Goal: Information Seeking & Learning: Learn about a topic

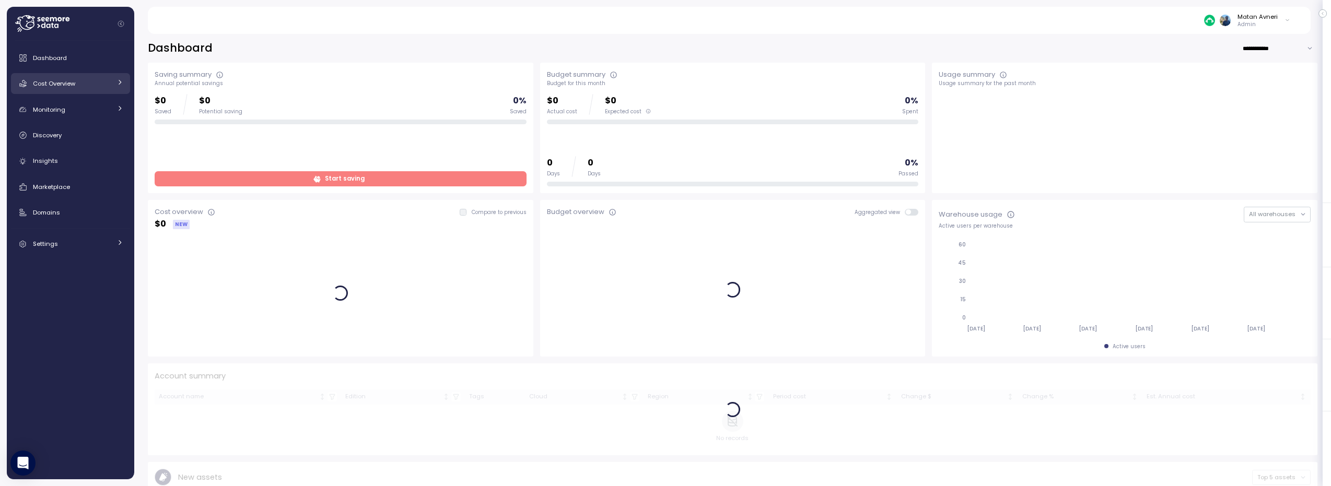
click at [81, 86] on div "Cost Overview" at bounding box center [72, 83] width 78 height 10
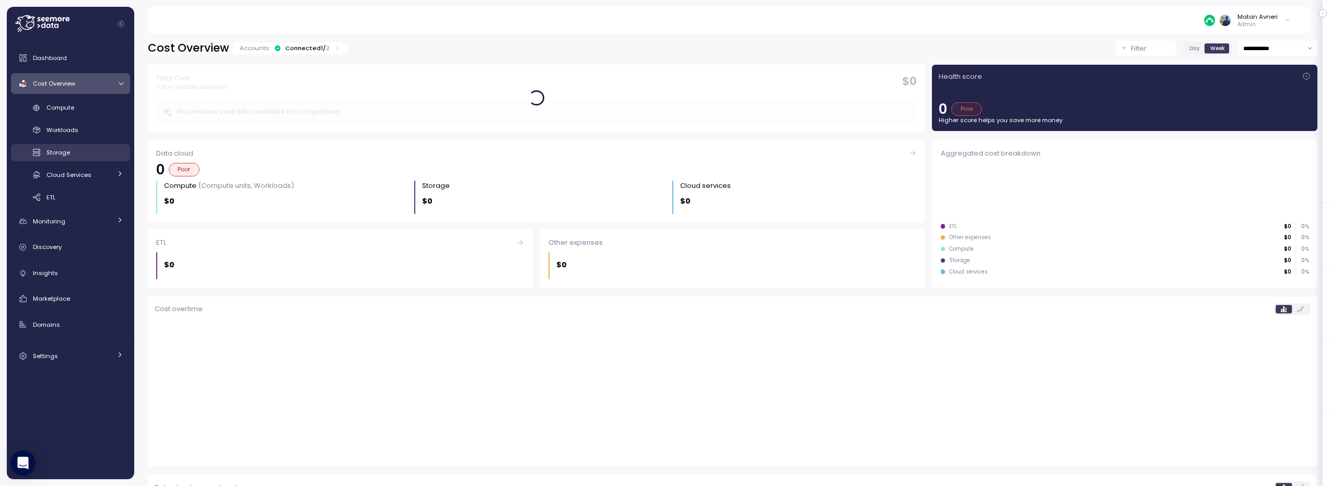
click at [76, 152] on div "Storage" at bounding box center [84, 152] width 77 height 10
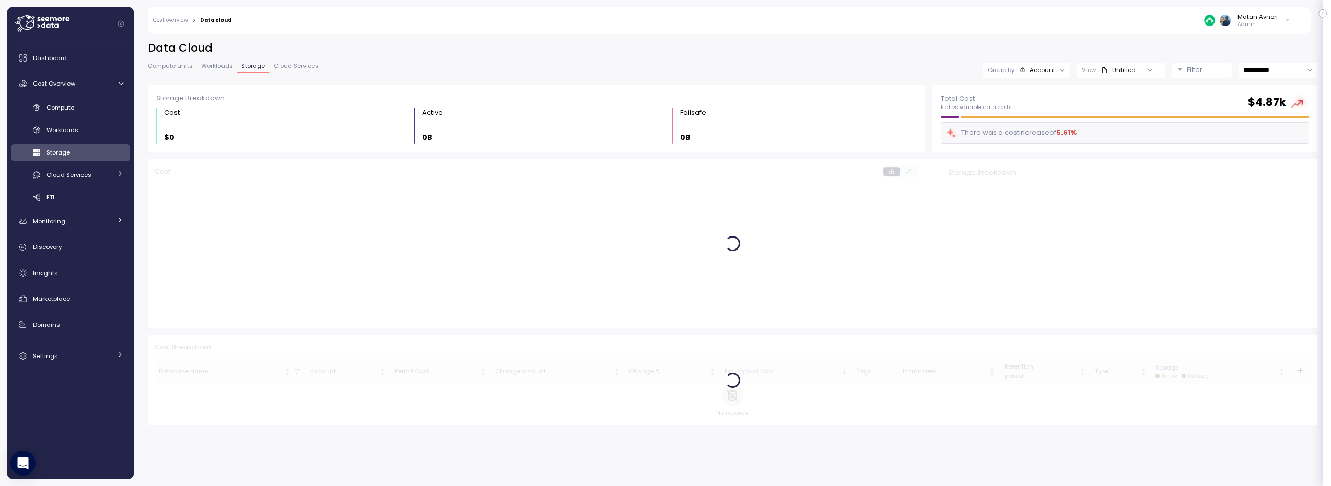
click at [1041, 70] on div "Account" at bounding box center [1042, 70] width 26 height 8
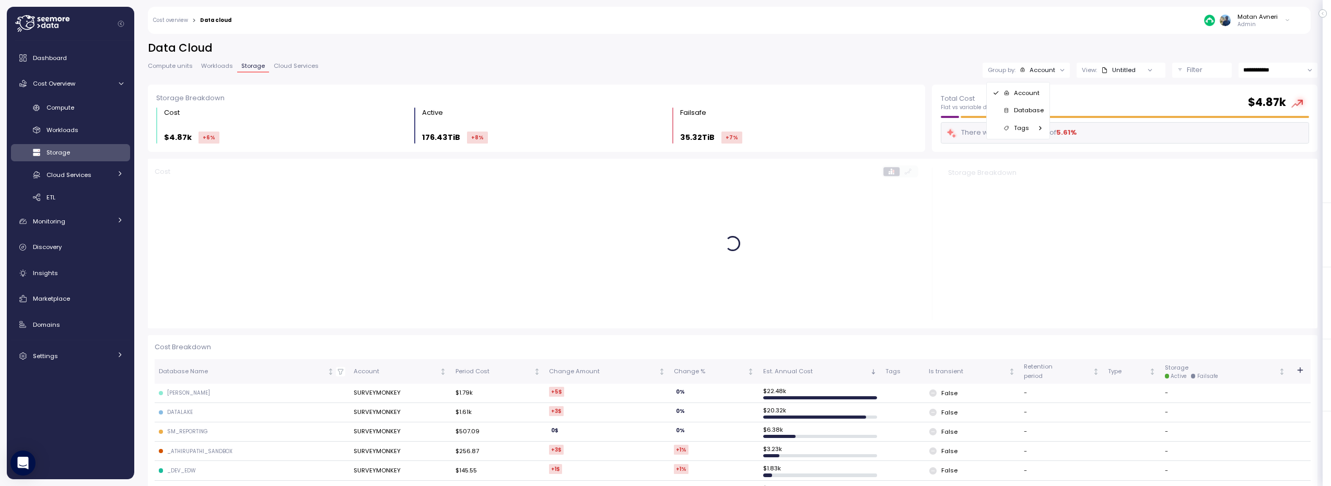
click at [1017, 120] on div "Tags" at bounding box center [1018, 129] width 60 height 18
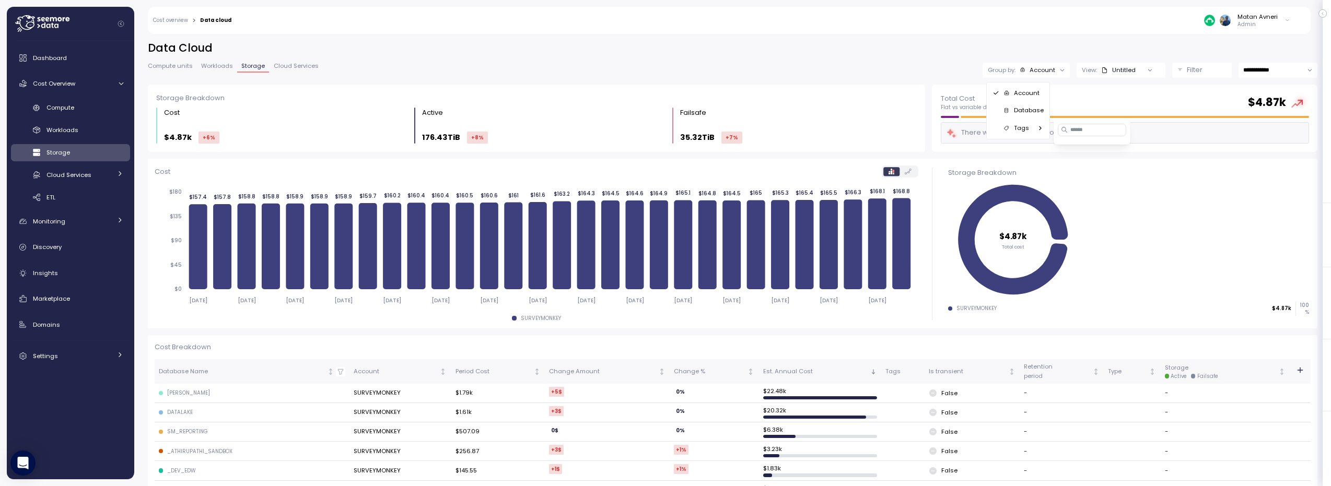
click at [1017, 120] on div "Tags" at bounding box center [1018, 129] width 60 height 18
click at [442, 66] on div "**********" at bounding box center [732, 70] width 1169 height 15
click at [1173, 70] on button "Filter" at bounding box center [1202, 70] width 60 height 15
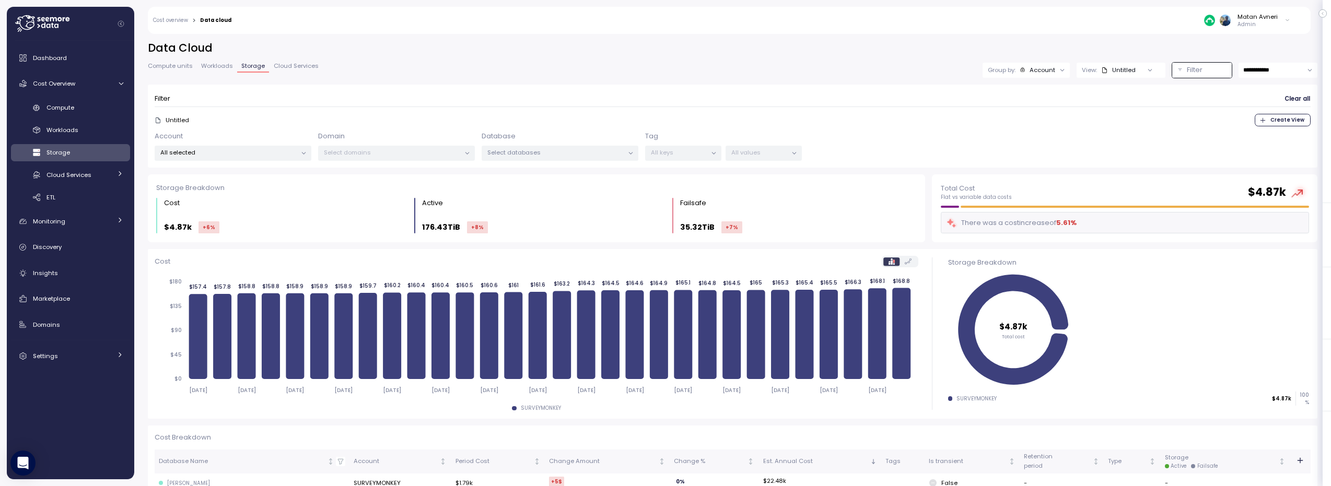
click at [255, 152] on p "All selected" at bounding box center [228, 152] width 136 height 8
click at [499, 151] on p "Select databases" at bounding box center [555, 152] width 136 height 8
click at [649, 146] on div "All keys" at bounding box center [683, 153] width 76 height 15
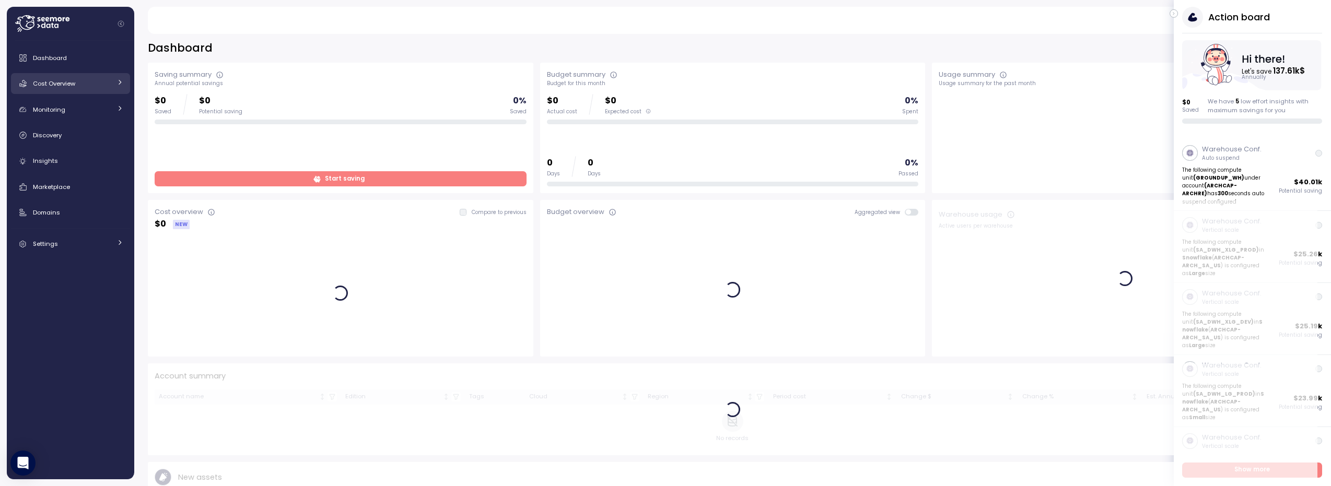
click at [61, 84] on span "Cost Overview" at bounding box center [54, 83] width 42 height 8
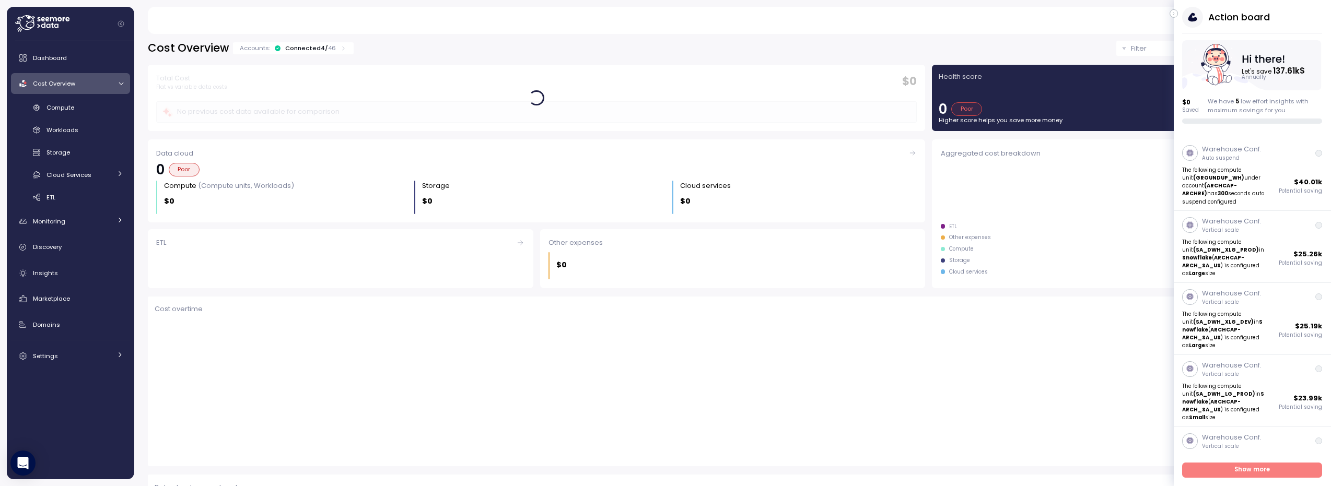
click at [1173, 11] on icon "button" at bounding box center [1173, 13] width 5 height 13
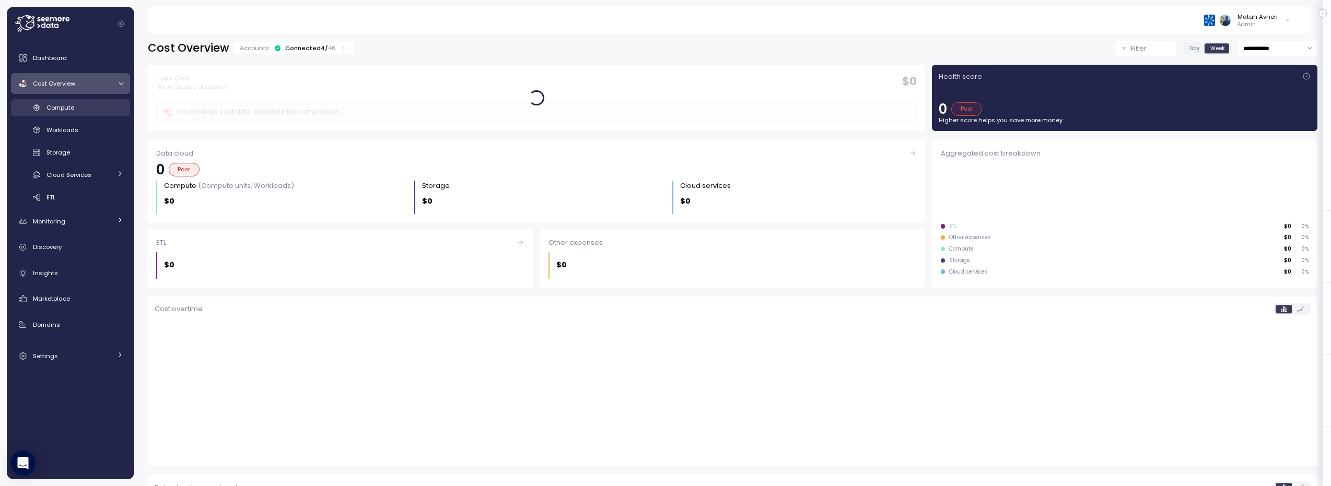
click at [66, 115] on link "Compute" at bounding box center [70, 107] width 119 height 17
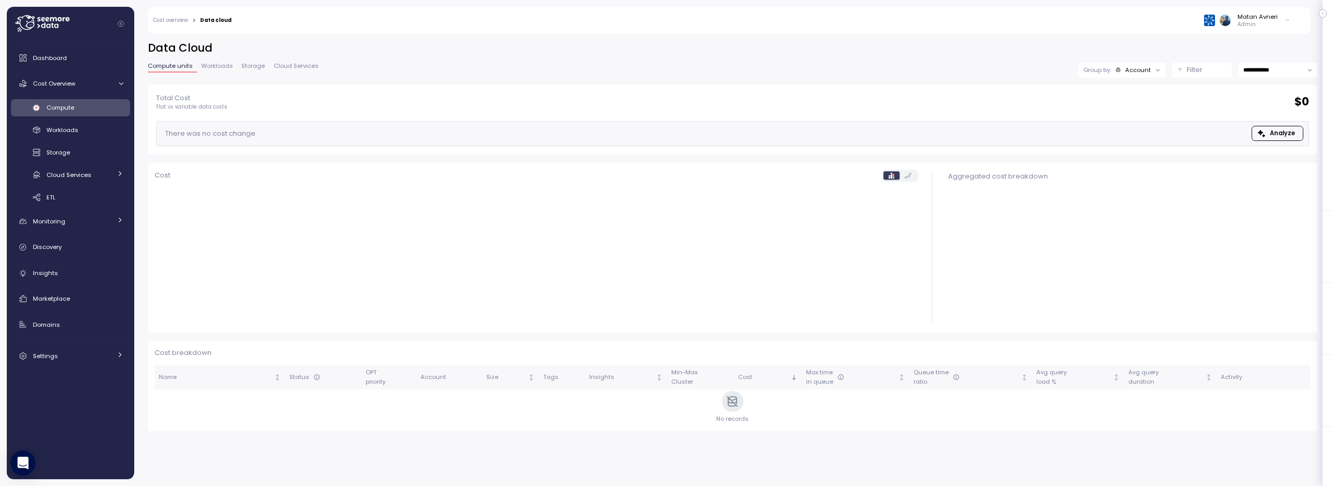
click at [1102, 76] on div "Group by: Account" at bounding box center [1121, 70] width 87 height 15
click at [1024, 148] on p "Tags" at bounding box center [1023, 146] width 15 height 8
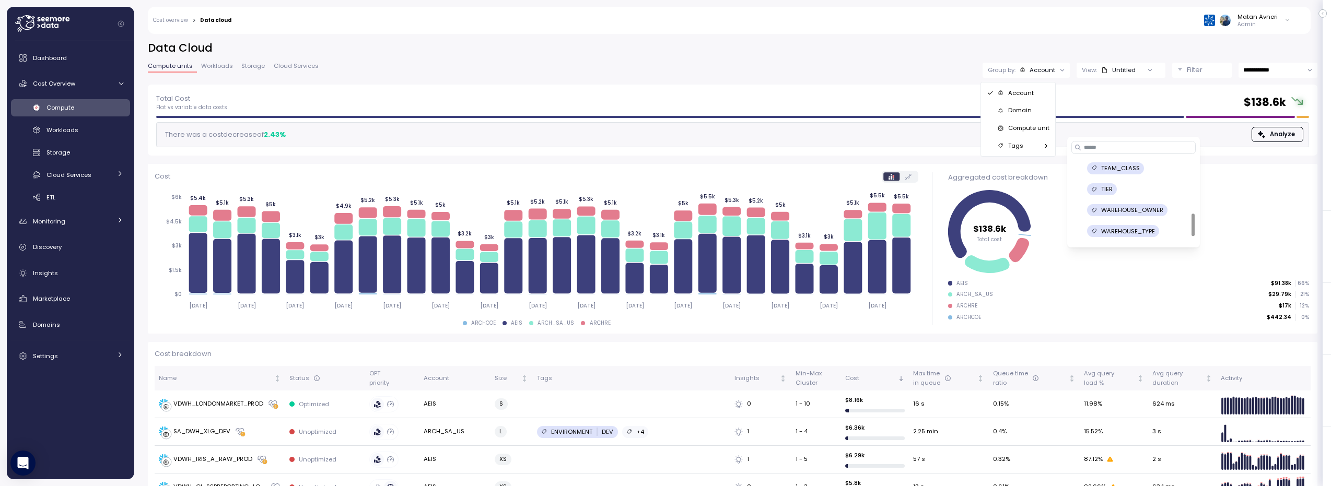
scroll to position [209, 0]
click at [1122, 187] on p "WAREHOUSE_OWNER" at bounding box center [1132, 190] width 62 height 8
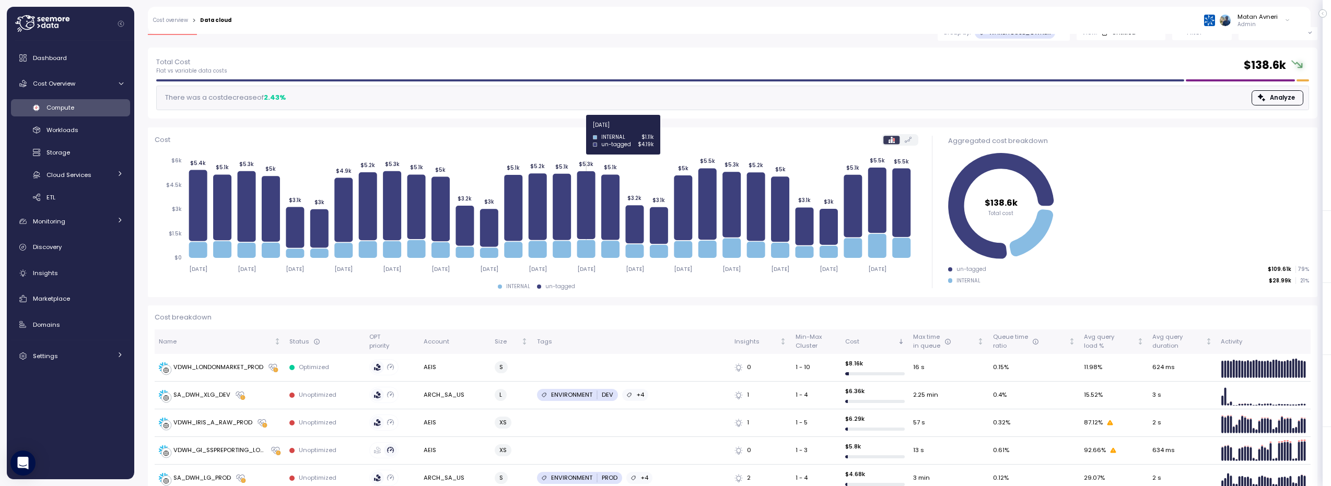
scroll to position [0, 0]
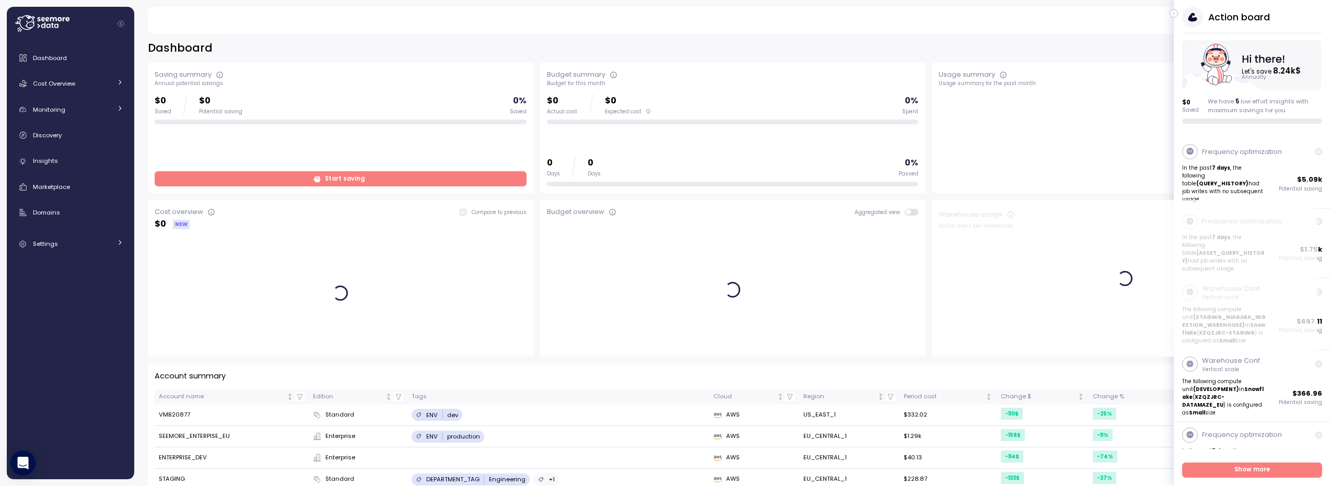
click at [1177, 10] on div "Action board Let's save 8.24k $ Annually $ 0 Saved We have 5 low effort insight…" at bounding box center [1251, 65] width 157 height 117
click at [1174, 12] on icon "button" at bounding box center [1173, 13] width 5 height 13
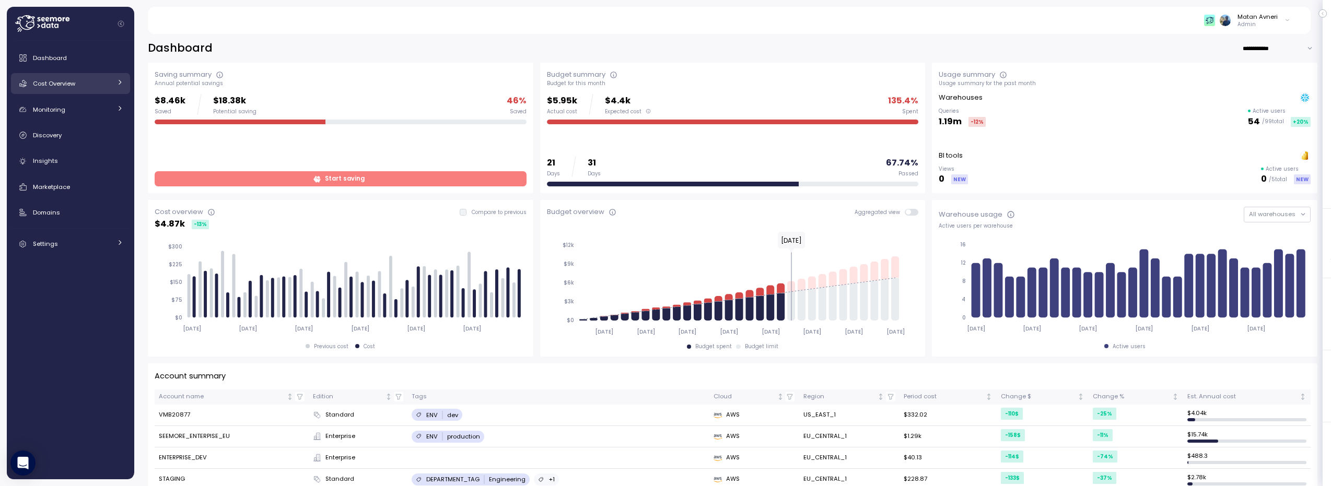
click at [72, 85] on span "Cost Overview" at bounding box center [54, 83] width 42 height 8
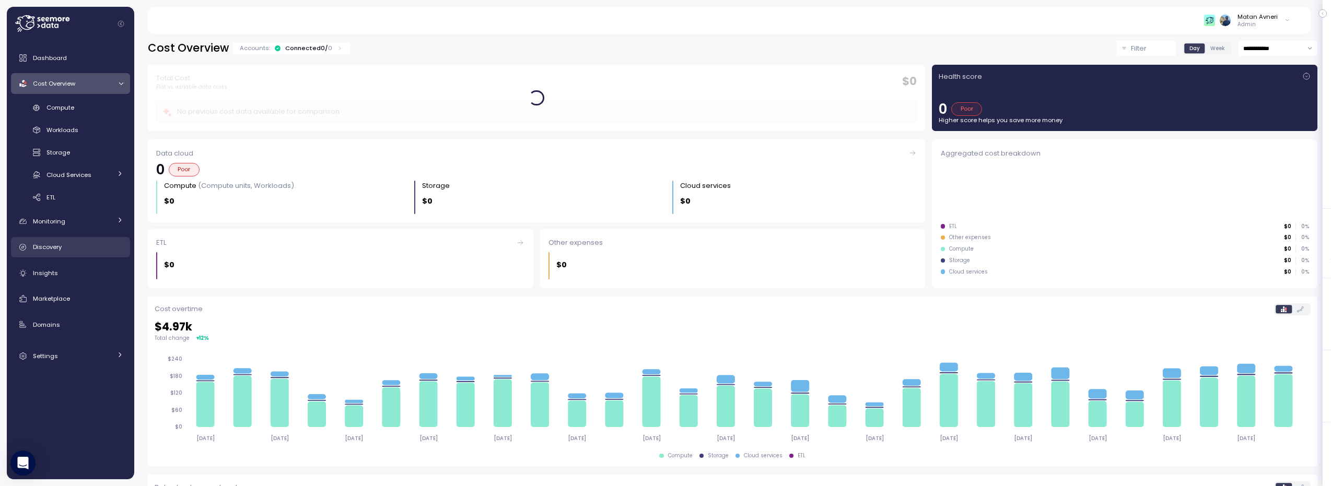
click at [69, 246] on div "Discovery" at bounding box center [78, 247] width 90 height 10
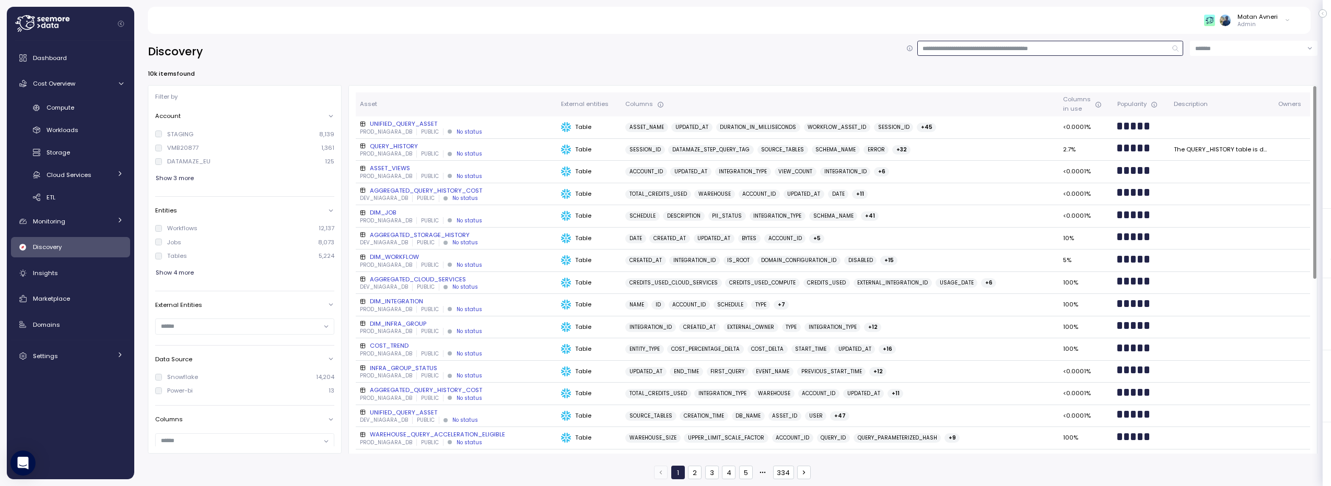
click at [1003, 46] on input at bounding box center [1050, 48] width 266 height 15
click at [626, 32] on div "Matan Avneri Admin" at bounding box center [728, 20] width 1137 height 27
click at [607, 40] on div "Discovery 10k items found Filter by Account STAGING 8,139 VMB20877 1,361 DATAMA…" at bounding box center [732, 256] width 1196 height 459
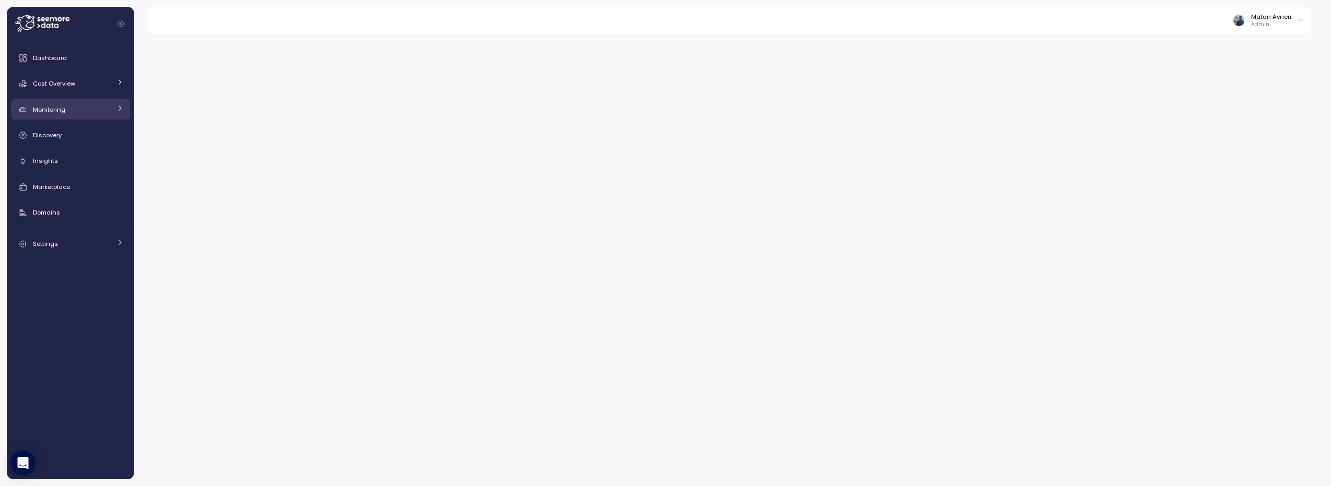
click at [57, 116] on link "Monitoring" at bounding box center [70, 109] width 119 height 21
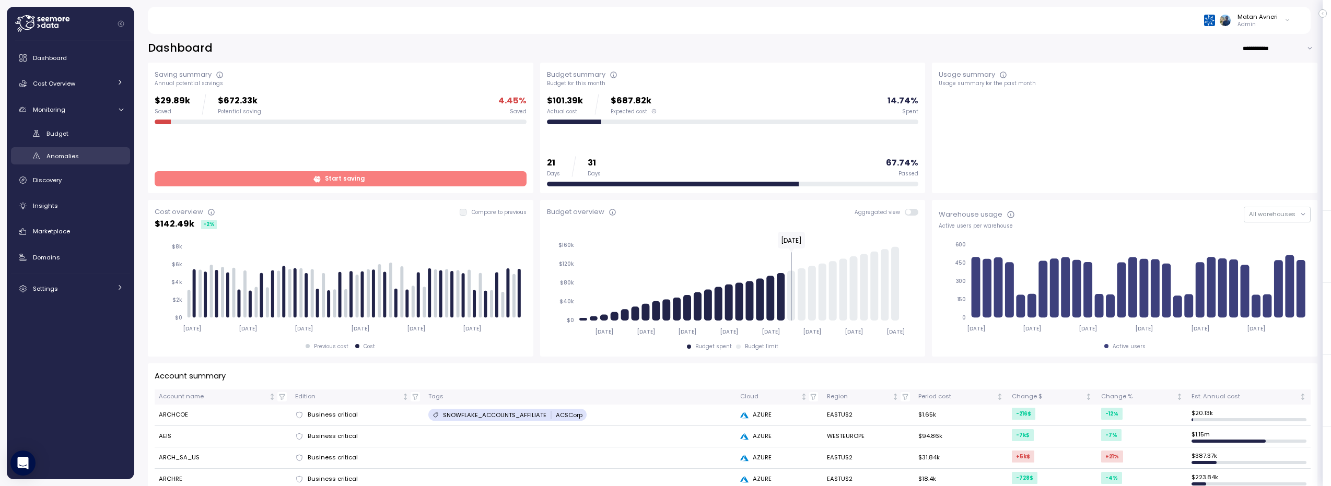
click at [62, 155] on span "Anomalies" at bounding box center [62, 156] width 32 height 8
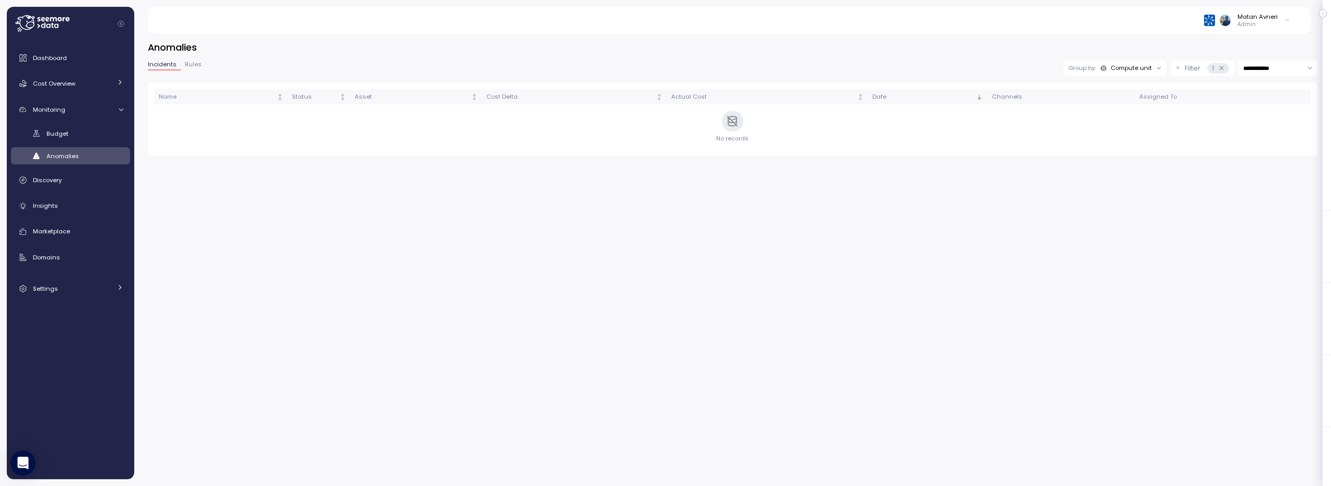
click at [1111, 67] on div "Compute unit" at bounding box center [1130, 68] width 41 height 8
click at [1119, 89] on p "Account" at bounding box center [1116, 91] width 26 height 8
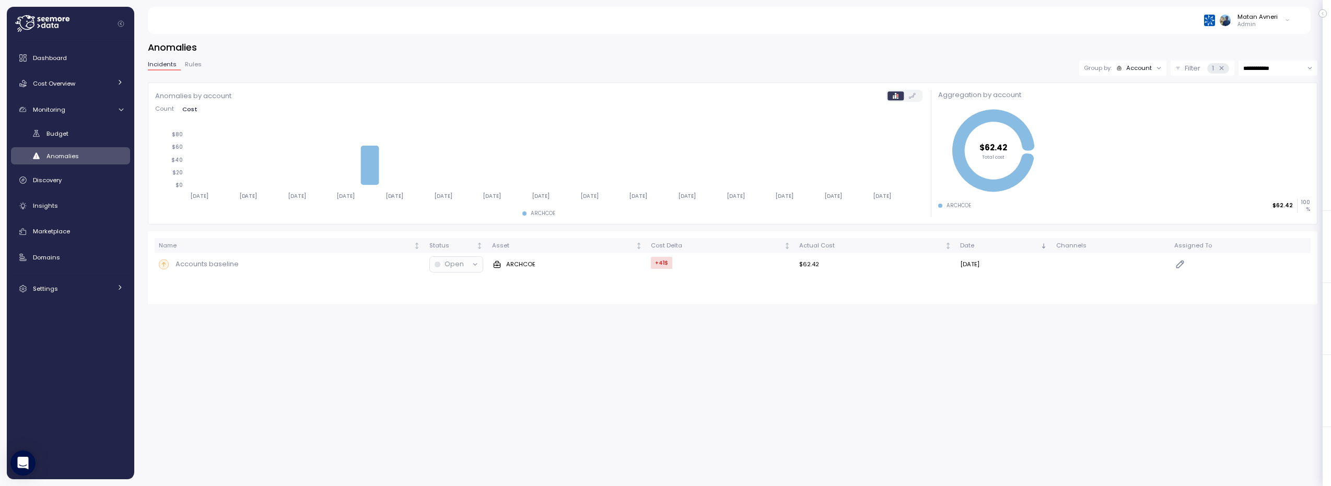
click at [1140, 65] on div "Account" at bounding box center [1139, 68] width 26 height 8
click at [1137, 106] on p "Compute unit" at bounding box center [1131, 108] width 41 height 8
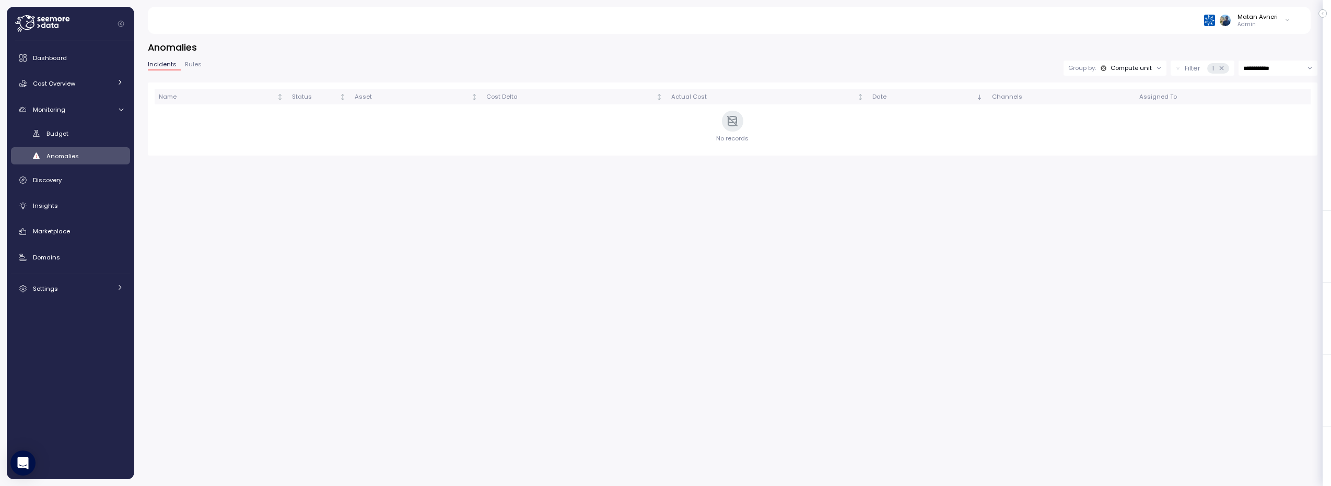
click at [1222, 66] on icon at bounding box center [1221, 68] width 7 height 7
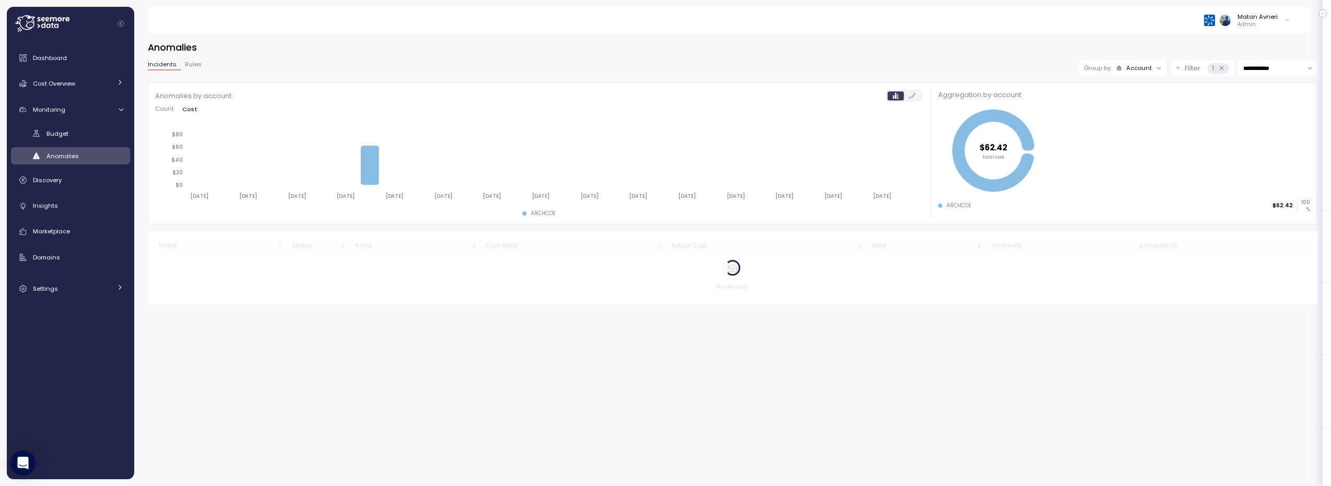
click at [1145, 67] on div "Account" at bounding box center [1139, 68] width 26 height 8
click at [1129, 109] on p "Compute unit" at bounding box center [1131, 108] width 41 height 8
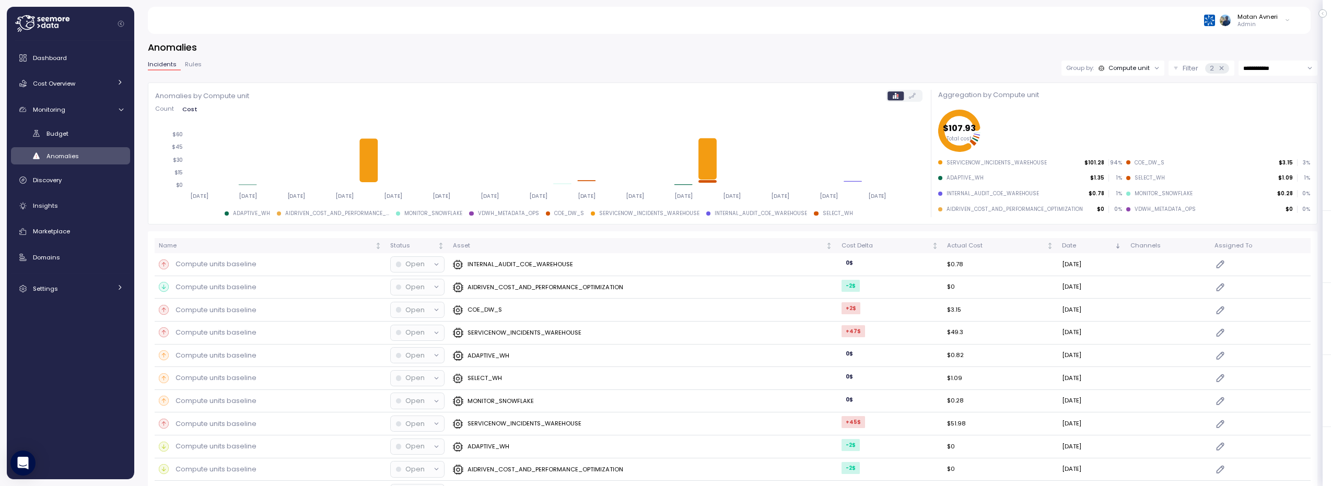
click at [188, 64] on span "Rules" at bounding box center [193, 65] width 17 height 6
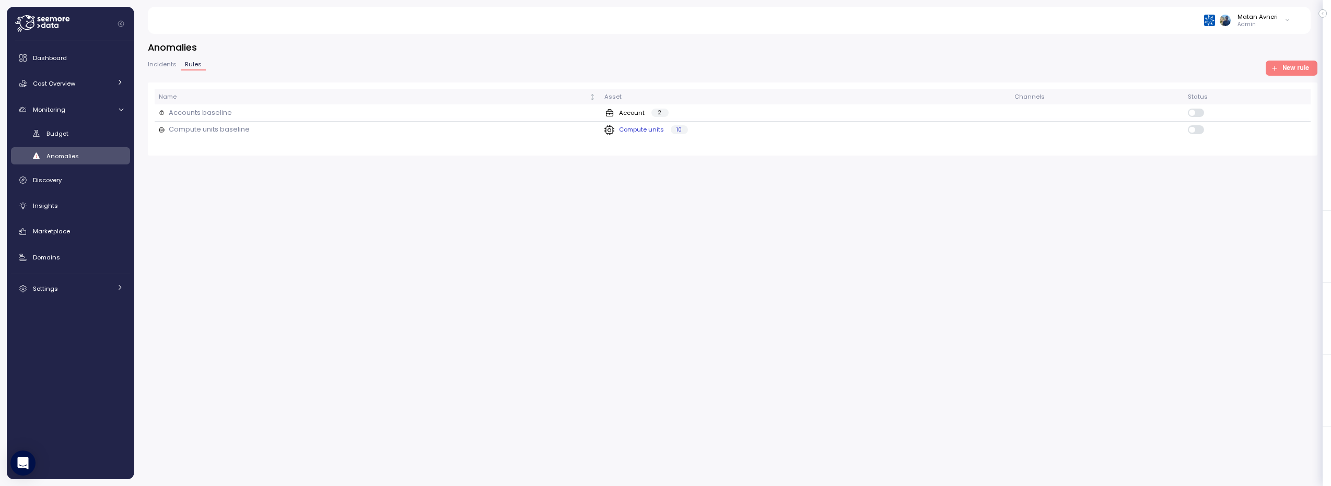
click at [186, 132] on p "Compute units baseline" at bounding box center [209, 129] width 81 height 10
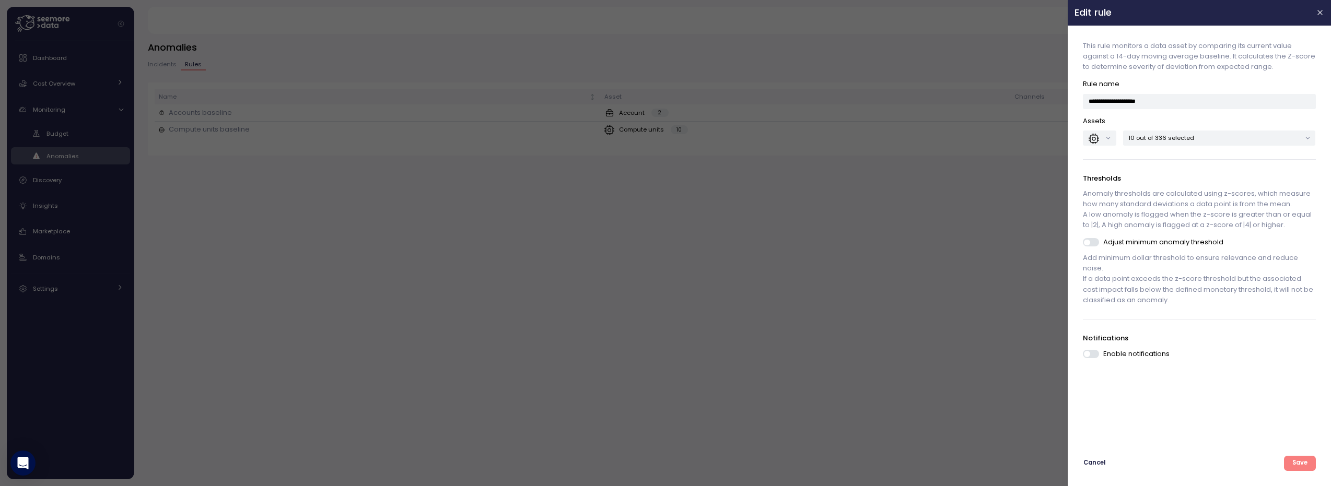
click at [1185, 136] on p "10 out of 336 selected" at bounding box center [1215, 138] width 172 height 8
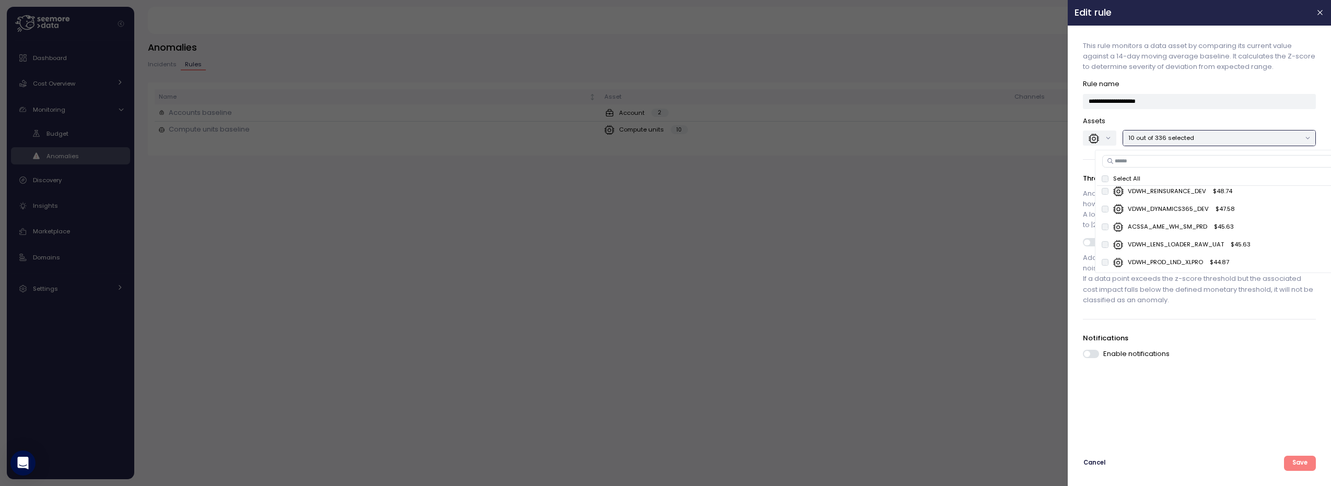
scroll to position [5903, 0]
click at [1123, 116] on p "Assets" at bounding box center [1199, 121] width 232 height 10
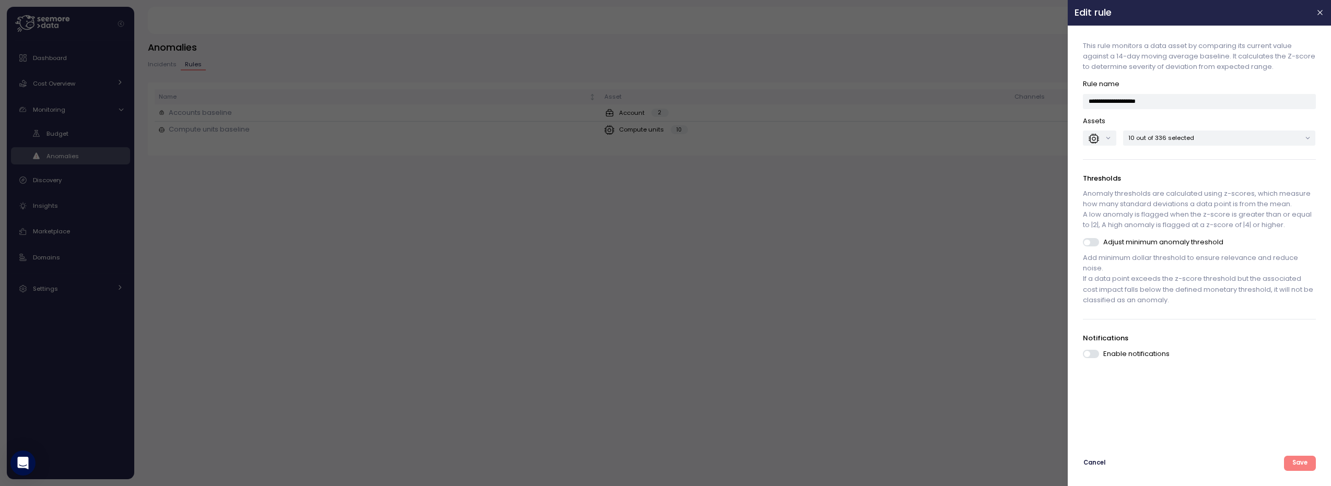
click at [1147, 135] on p "10 out of 336 selected" at bounding box center [1215, 138] width 172 height 8
click at [880, 177] on div at bounding box center [665, 243] width 1331 height 486
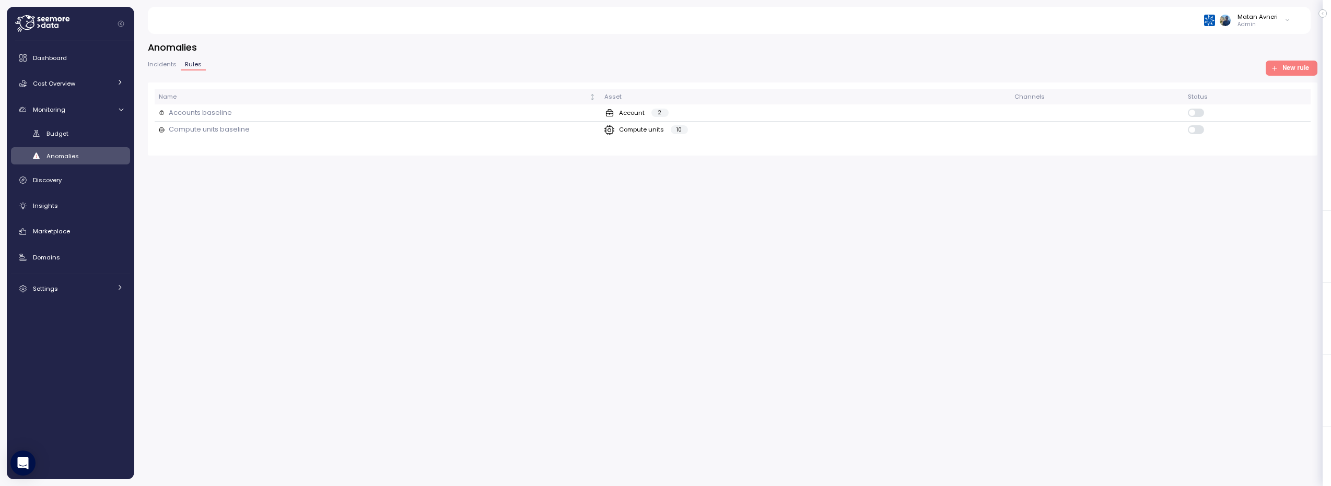
click at [821, 205] on div "Anomalies Incidents Rules New rule Name Asset Channels Status Accounts baseline…" at bounding box center [732, 256] width 1196 height 459
click at [61, 87] on span "Cost Overview" at bounding box center [54, 83] width 42 height 8
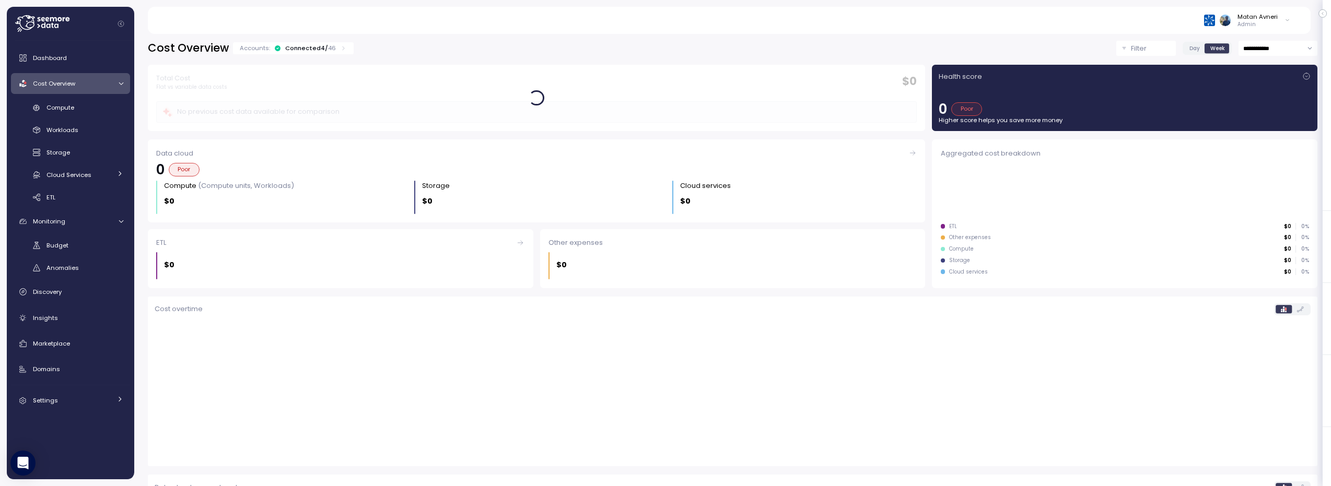
click at [302, 45] on div "Connected 4 / 46" at bounding box center [310, 48] width 51 height 8
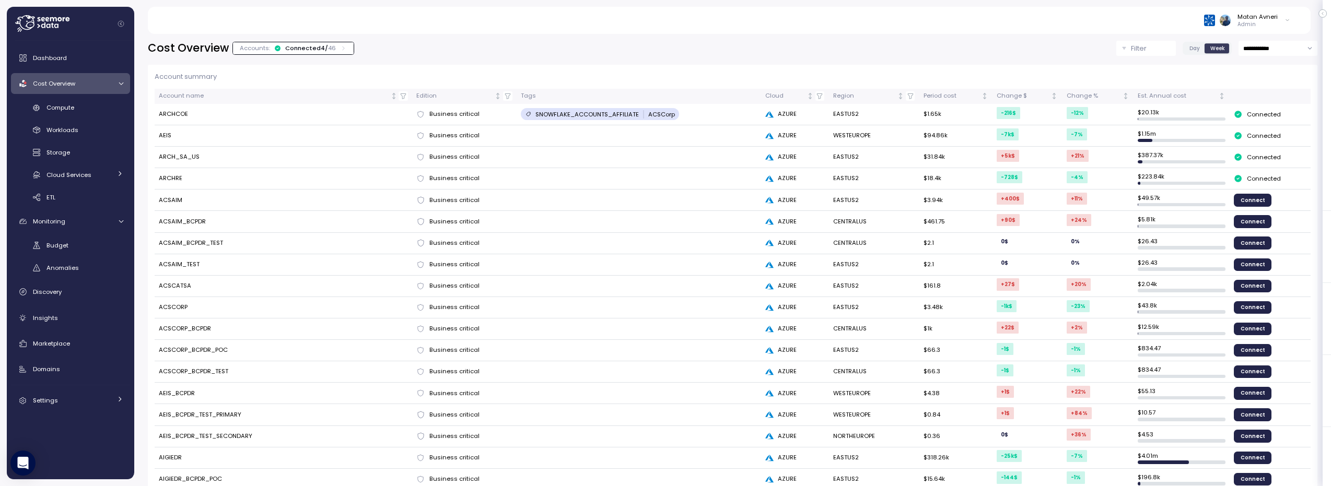
click at [179, 158] on td "ARCH_SA_US" at bounding box center [284, 157] width 258 height 21
click at [758, 52] on div "**********" at bounding box center [732, 48] width 1169 height 15
click at [750, 42] on div "**********" at bounding box center [732, 48] width 1169 height 15
click at [68, 125] on div "Workloads" at bounding box center [84, 130] width 77 height 10
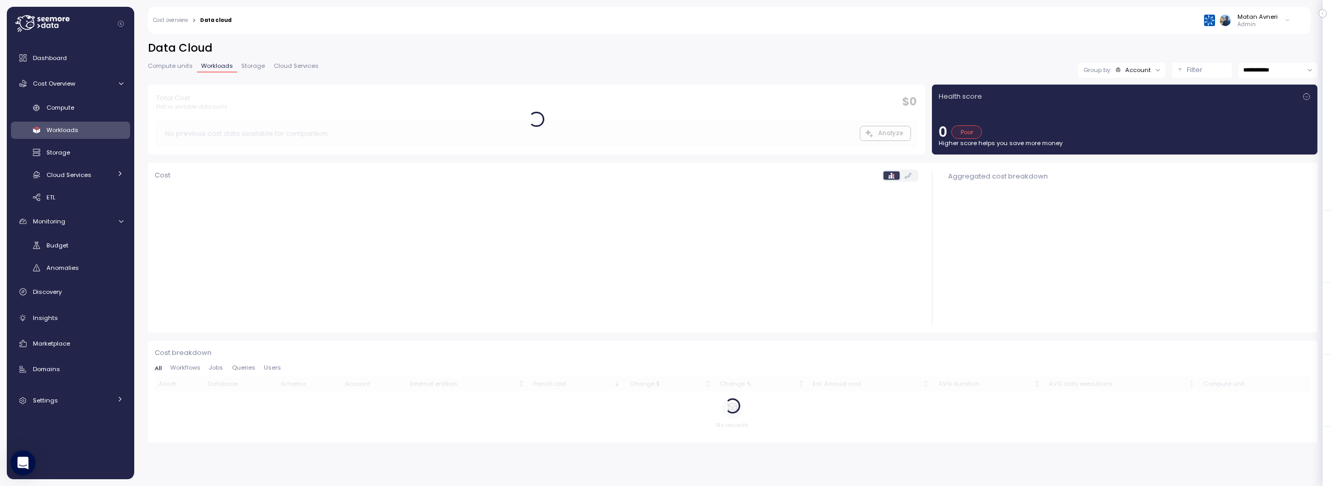
click at [244, 63] on span "Storage" at bounding box center [252, 66] width 23 height 6
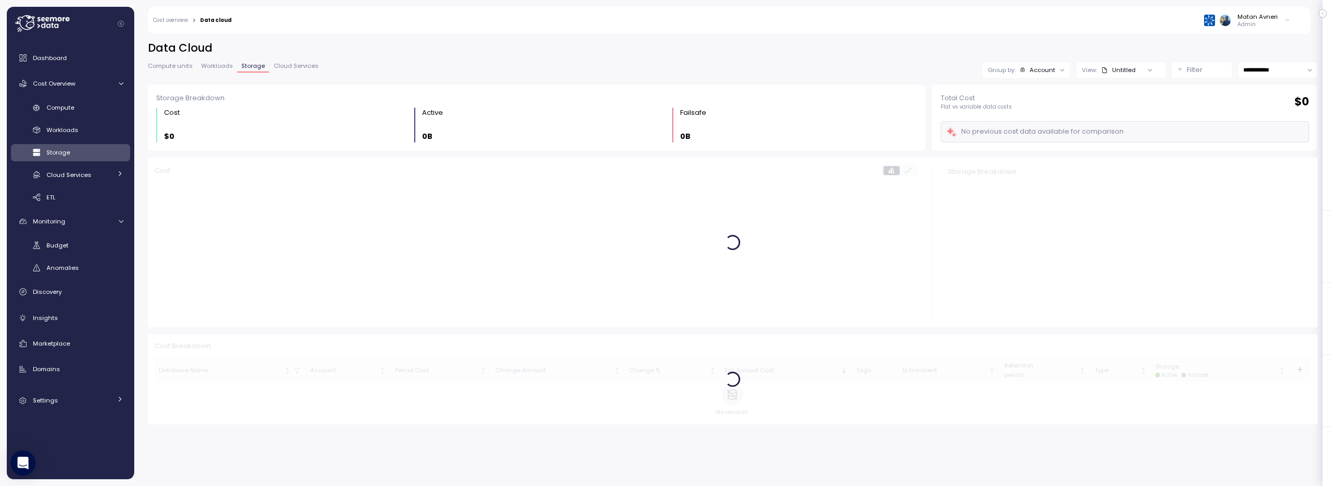
click at [1130, 65] on div "View: Untitled" at bounding box center [1120, 70] width 89 height 15
click at [1027, 69] on div "Account" at bounding box center [1037, 70] width 36 height 8
click at [1024, 125] on p "Tags" at bounding box center [1028, 128] width 15 height 8
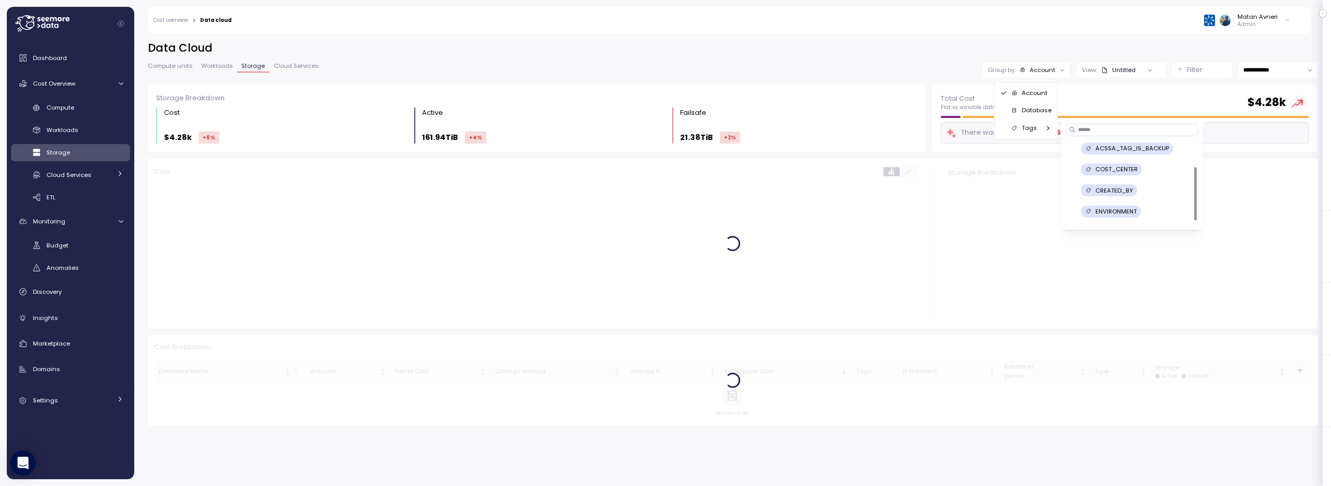
scroll to position [41, 0]
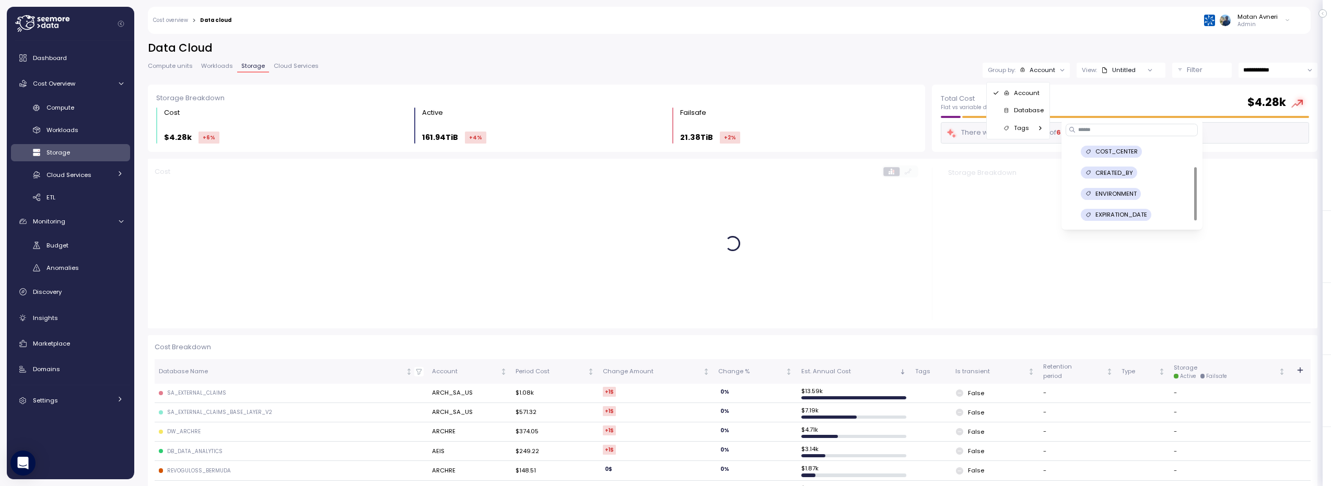
click at [1104, 169] on p "CREATED_BY" at bounding box center [1114, 173] width 38 height 8
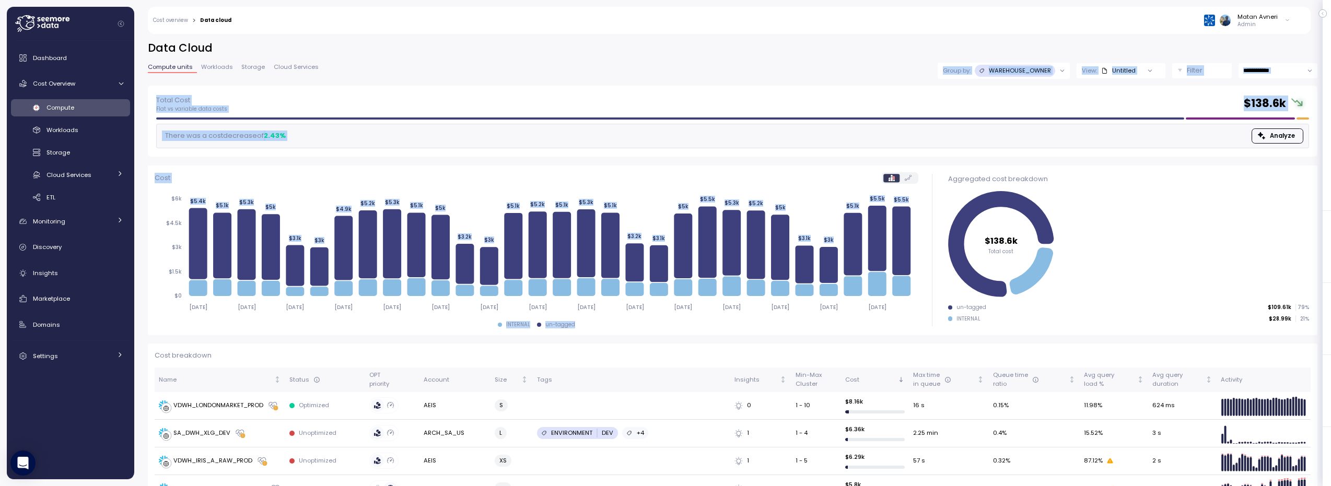
drag, startPoint x: 717, startPoint y: 70, endPoint x: 913, endPoint y: 331, distance: 326.7
click at [913, 332] on div "**********" at bounding box center [732, 256] width 1196 height 459
click at [913, 331] on div "Cost 2025-07-22 2025-07-24 2025-07-26 2025-07-28 2025-07-30 2025-08-01 2025-08-…" at bounding box center [537, 251] width 778 height 170
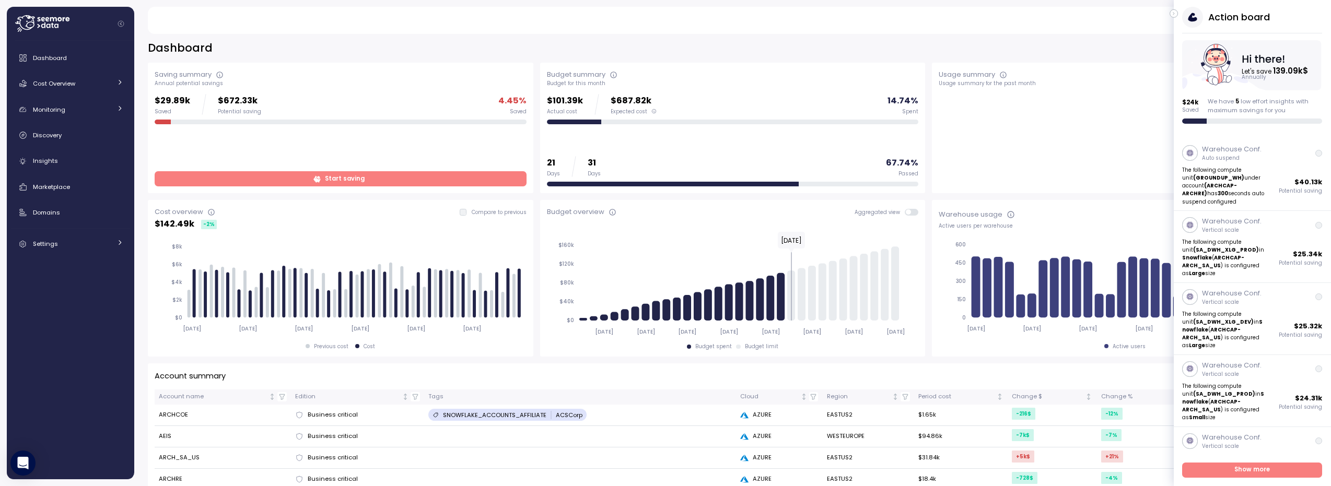
click at [959, 50] on div "**********" at bounding box center [732, 48] width 1169 height 15
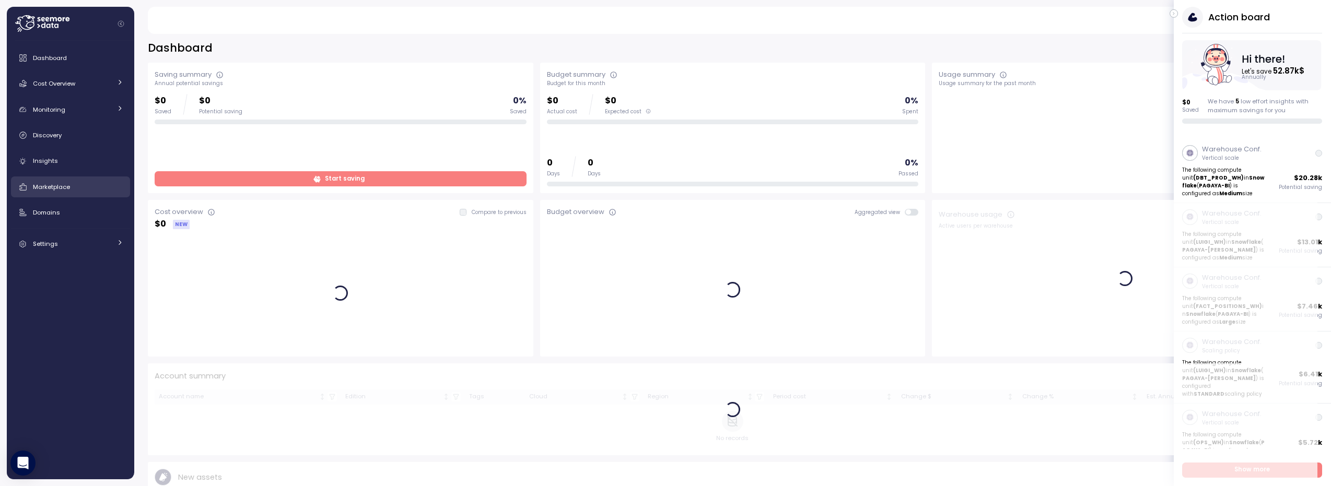
click at [38, 184] on span "Marketplace" at bounding box center [51, 187] width 37 height 8
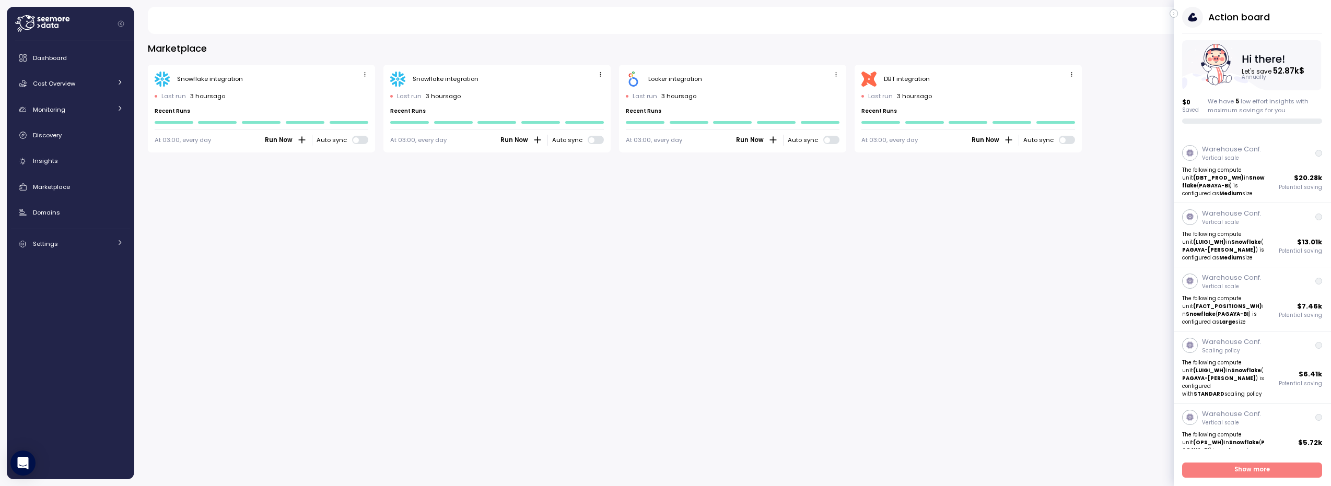
click at [1174, 15] on icon "button" at bounding box center [1173, 13] width 5 height 13
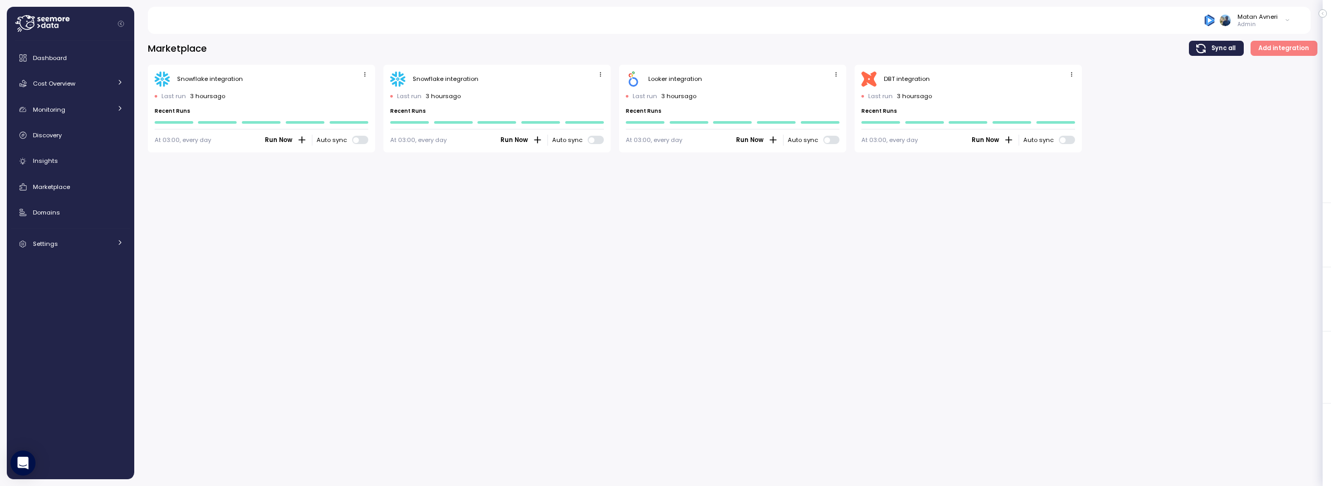
click at [835, 76] on icon "button" at bounding box center [835, 74] width 7 height 7
click at [822, 90] on div "Edit" at bounding box center [825, 94] width 19 height 9
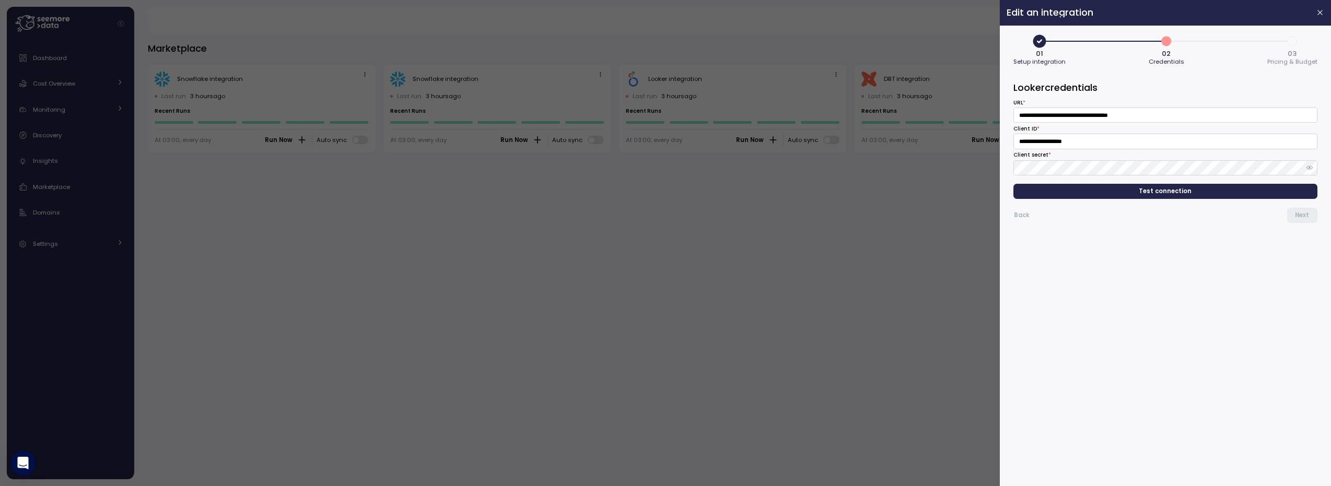
click at [1147, 195] on span "Test connection" at bounding box center [1165, 191] width 53 height 14
click at [1302, 215] on span "Next" at bounding box center [1302, 215] width 14 height 14
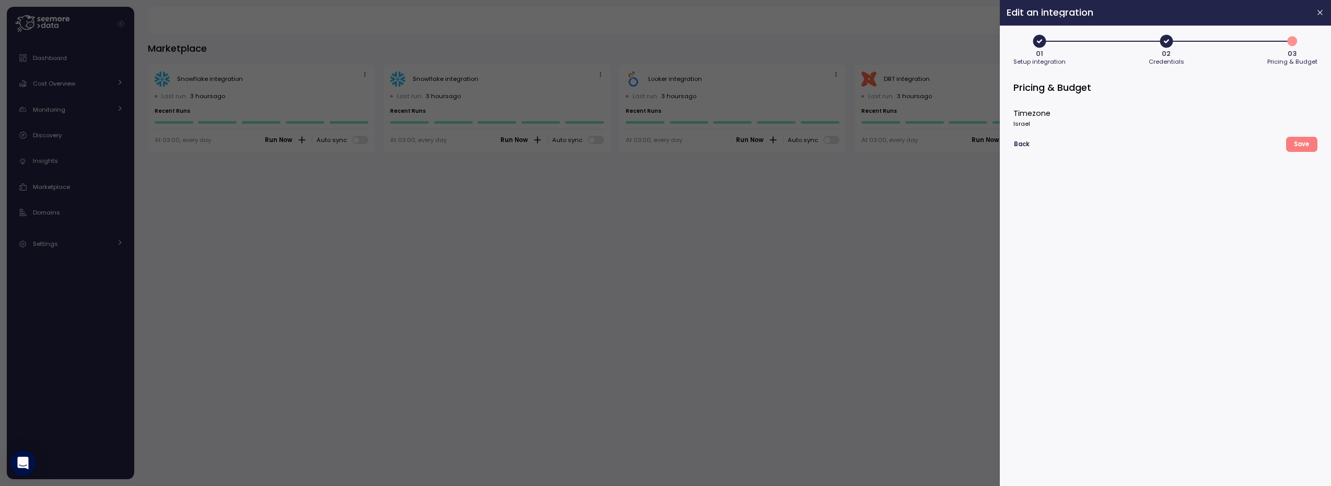
click at [711, 224] on div at bounding box center [665, 243] width 1331 height 486
